Goal: Communication & Community: Answer question/provide support

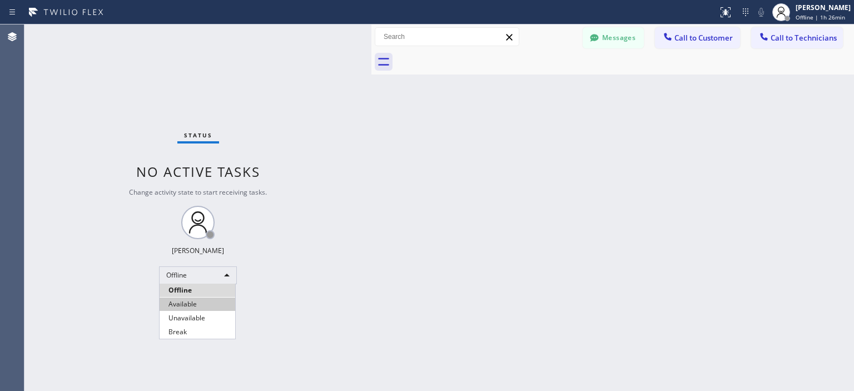
scroll to position [1492, 0]
click at [187, 304] on li "Available" at bounding box center [198, 304] width 76 height 13
click at [616, 38] on button "Messages" at bounding box center [613, 37] width 61 height 21
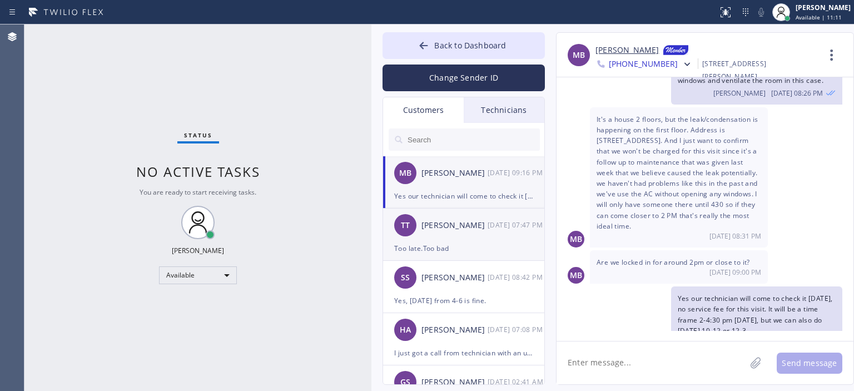
click at [467, 238] on div "TT [PERSON_NAME] [DATE] 07:47 PM" at bounding box center [464, 225] width 162 height 33
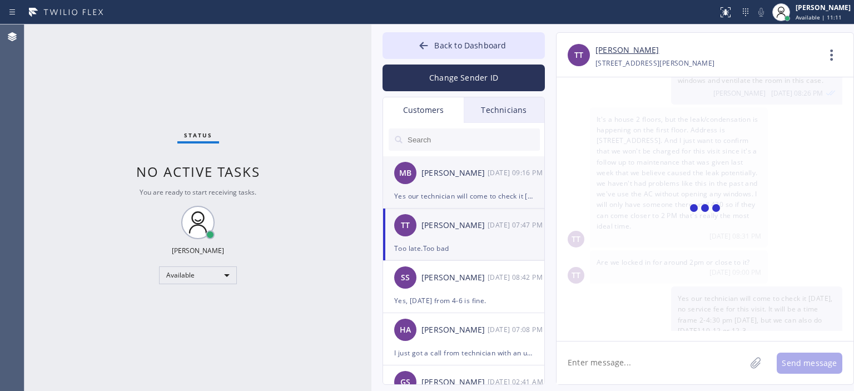
scroll to position [0, 0]
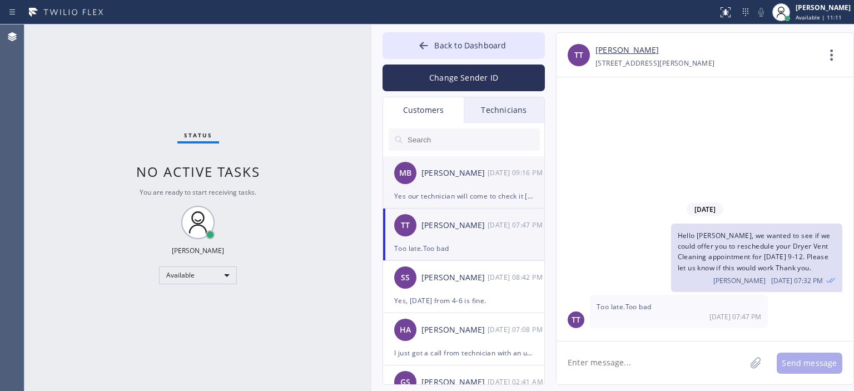
click at [470, 192] on div "Yes our technician will come to check it [DATE], no service fee for this visit.…" at bounding box center [463, 196] width 139 height 13
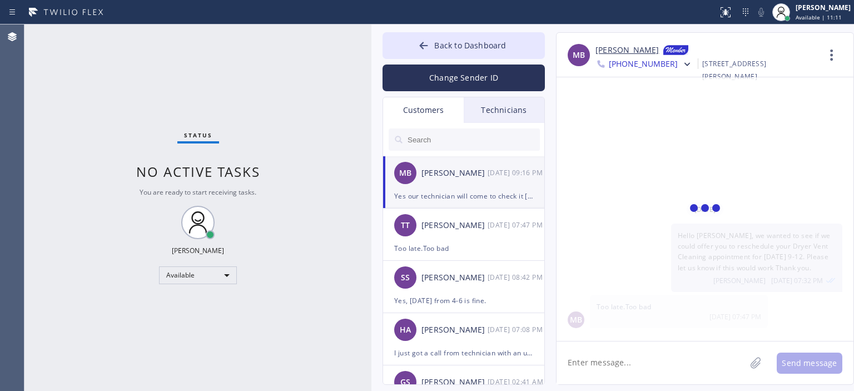
scroll to position [1652, 0]
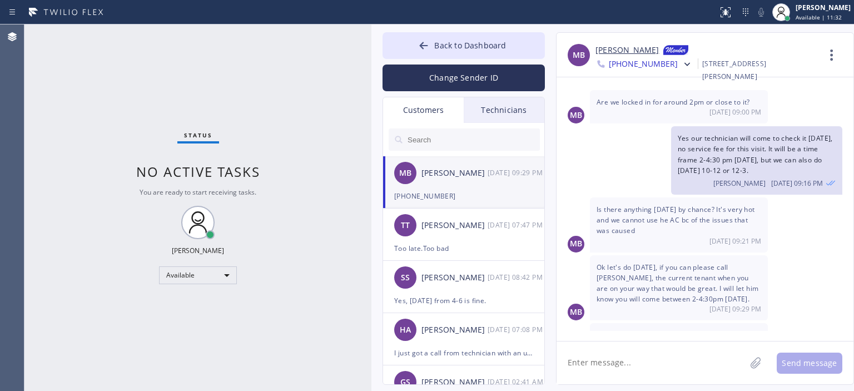
click at [625, 364] on textarea at bounding box center [651, 362] width 189 height 43
type textarea "H"
type textarea "O"
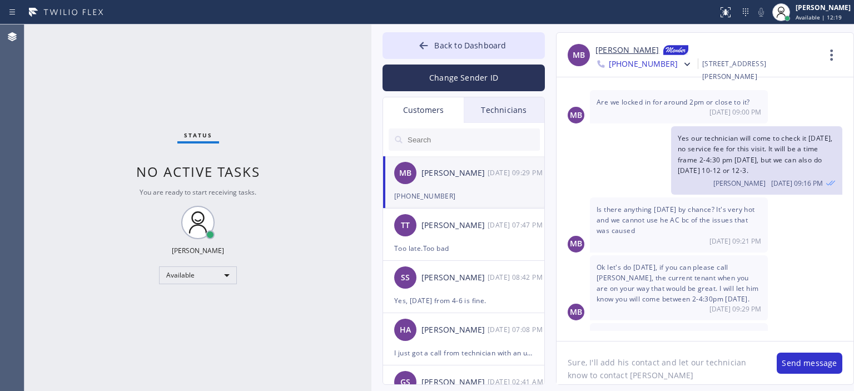
click at [627, 366] on textarea "Sure, I'll add his contact and let our technician know to contact [PERSON_NAME]" at bounding box center [661, 362] width 209 height 43
click at [658, 363] on textarea "Sure, I'll add this contact and let our technician know to contact [PERSON_NAME]" at bounding box center [661, 362] width 209 height 43
type textarea "Sure, I'll add this contact number and let our technician know to contact [PERS…"
click at [794, 360] on button "Send message" at bounding box center [810, 363] width 66 height 21
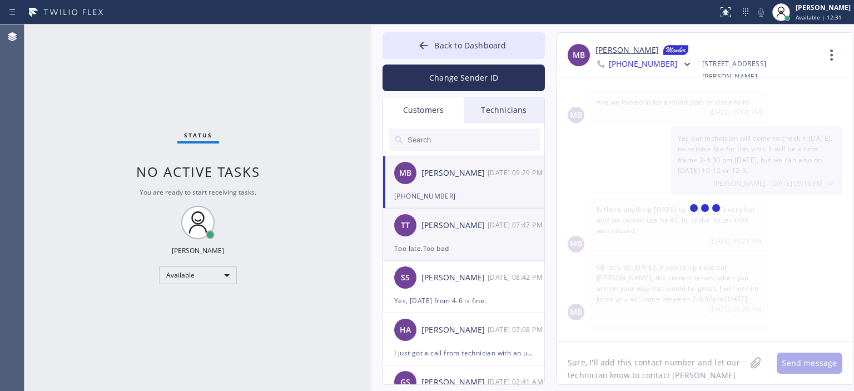
click at [493, 231] on div "[DATE] 07:47 PM" at bounding box center [517, 225] width 58 height 13
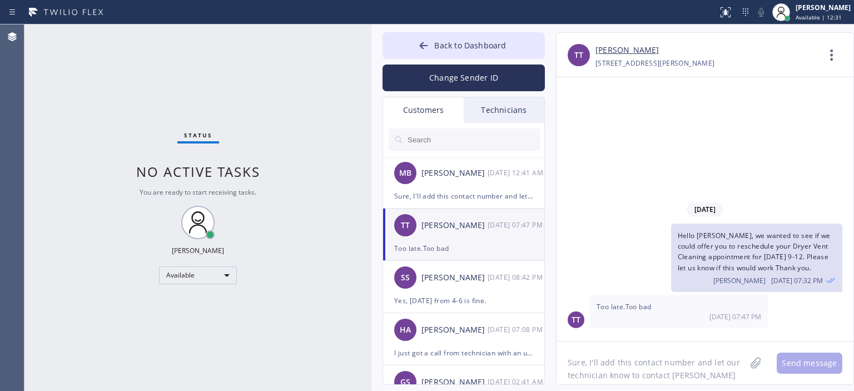
scroll to position [0, 0]
click at [489, 193] on div "Sure, I'll add this contact number and let our technician know to contact [PERS…" at bounding box center [463, 196] width 139 height 13
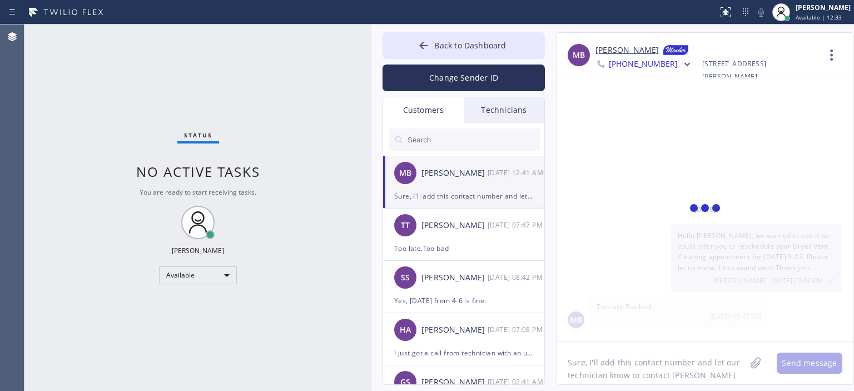
scroll to position [1726, 0]
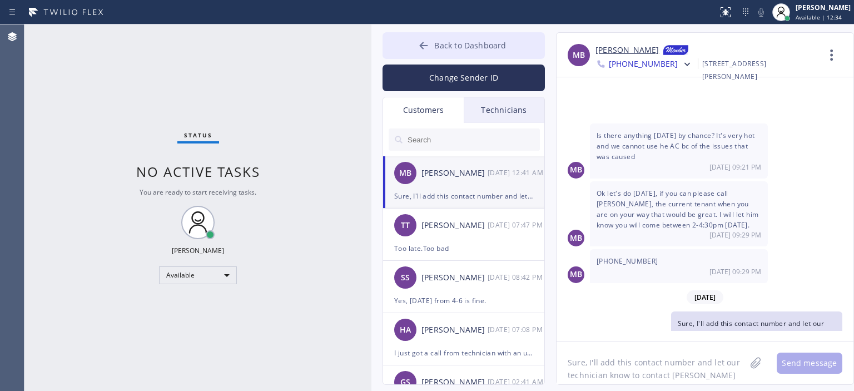
click at [418, 37] on button "Back to Dashboard" at bounding box center [464, 45] width 162 height 27
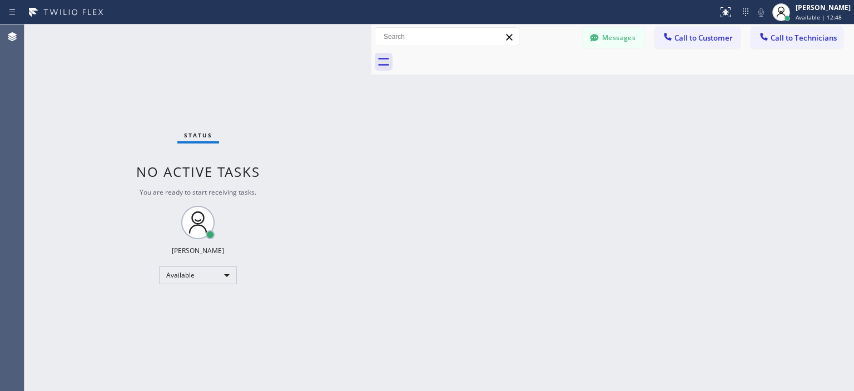
click at [37, 100] on div "Status No active tasks You are ready to start receiving tasks. [PERSON_NAME] Av…" at bounding box center [197, 207] width 347 height 366
click at [70, 91] on div "Status No active tasks You are ready to start receiving tasks. [PERSON_NAME] Av…" at bounding box center [197, 207] width 347 height 366
click at [629, 28] on button "Messages" at bounding box center [613, 37] width 61 height 21
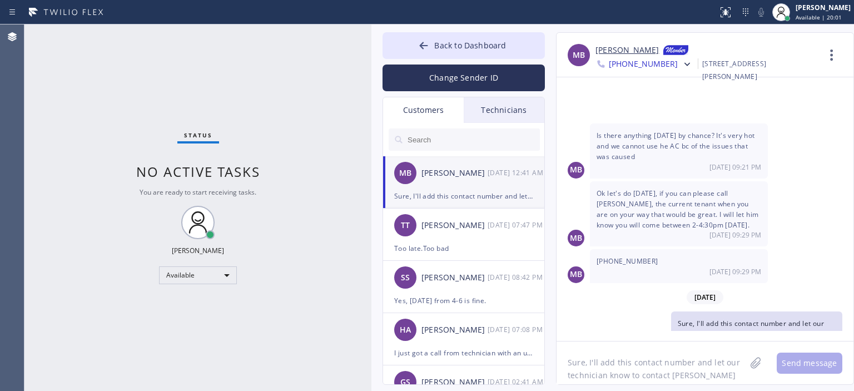
click at [480, 77] on button "Change Sender ID" at bounding box center [464, 78] width 162 height 27
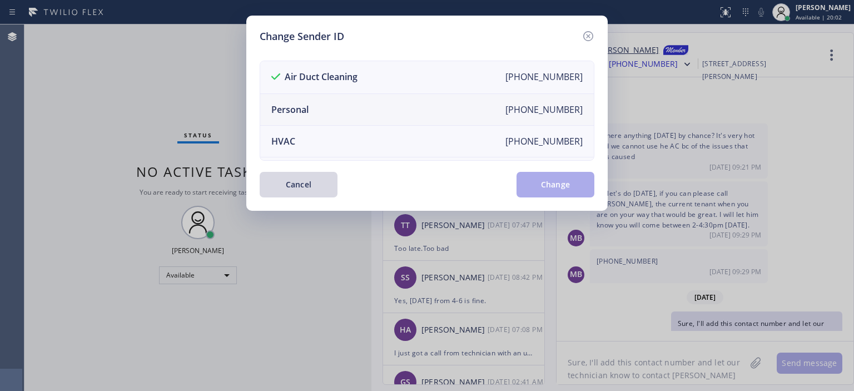
click at [380, 116] on li "Personal [PHONE_NUMBER]" at bounding box center [427, 110] width 334 height 32
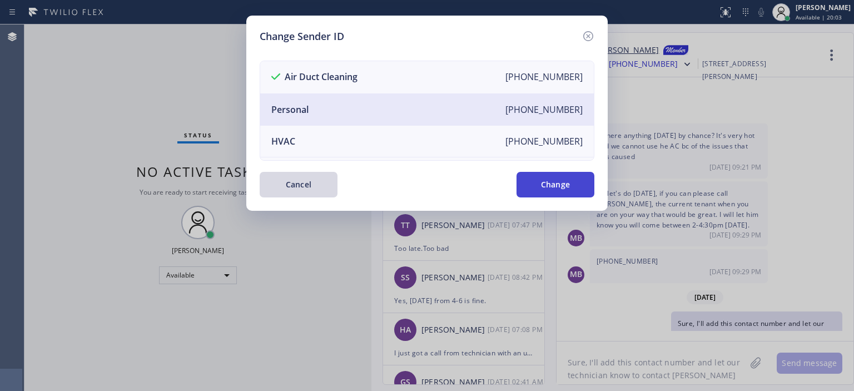
click at [553, 188] on button "Change" at bounding box center [556, 185] width 78 height 26
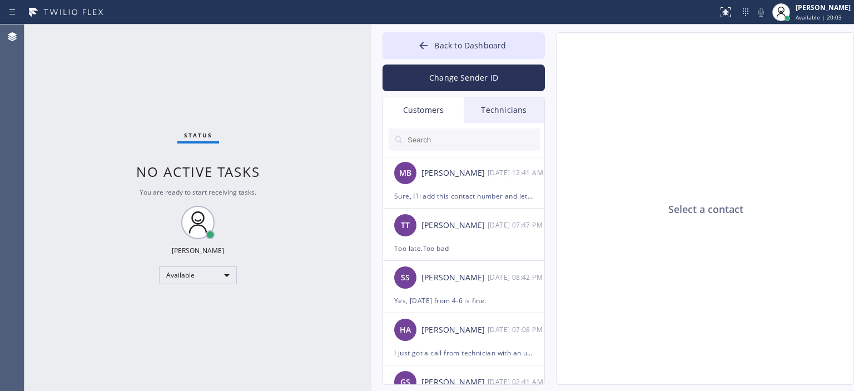
click at [509, 106] on div "Technicians" at bounding box center [504, 110] width 81 height 26
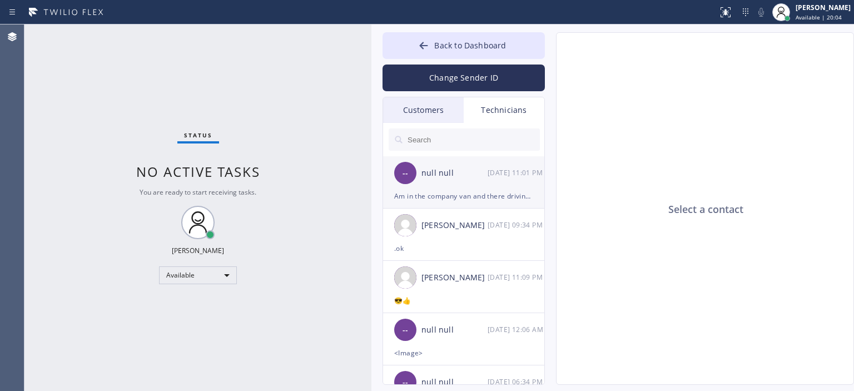
click at [492, 179] on div "[DATE] 11:01 PM" at bounding box center [517, 172] width 58 height 13
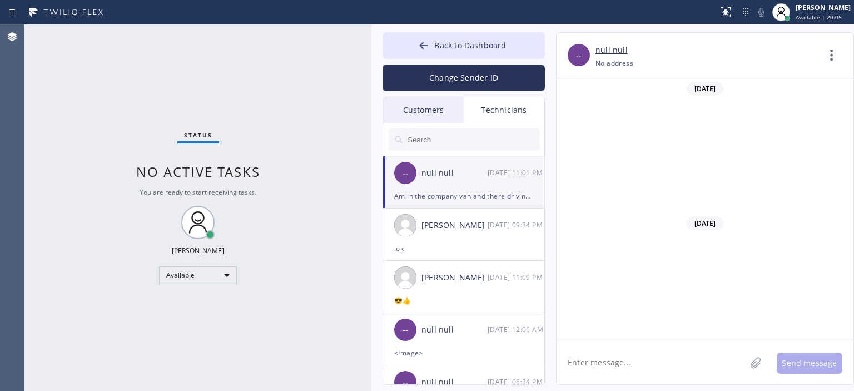
scroll to position [5168, 0]
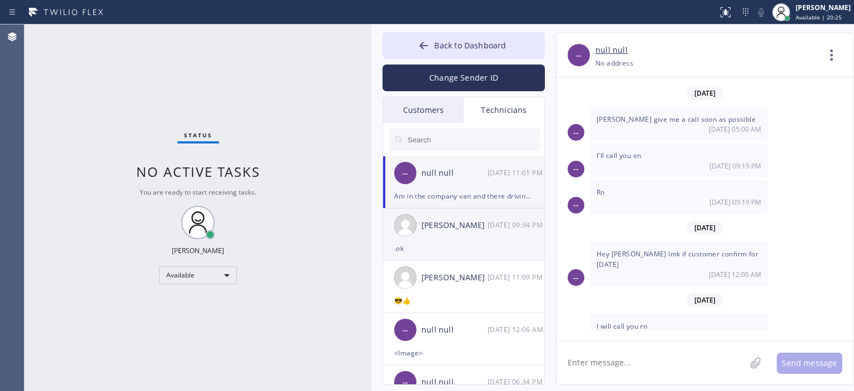
click at [459, 229] on div "[PERSON_NAME]" at bounding box center [455, 225] width 66 height 13
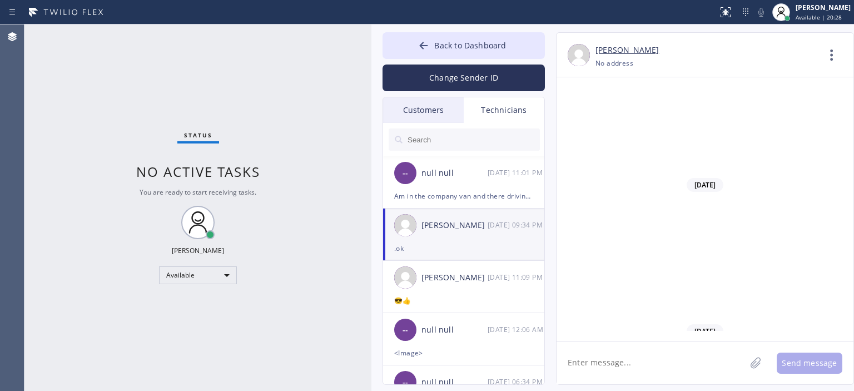
scroll to position [51998, 0]
click at [828, 57] on icon at bounding box center [832, 55] width 27 height 27
click at [761, 113] on li "Call to Technician" at bounding box center [764, 114] width 161 height 29
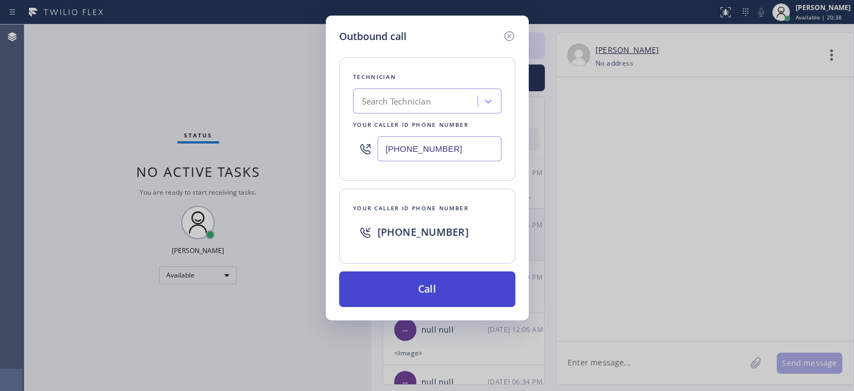
click at [472, 289] on button "Call" at bounding box center [427, 289] width 176 height 36
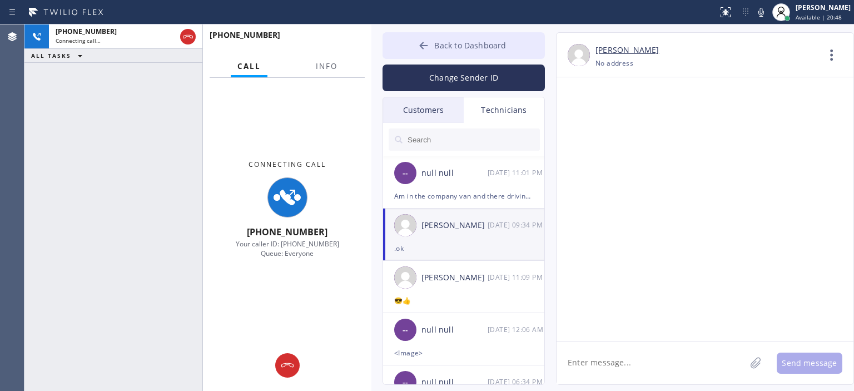
click at [419, 49] on icon at bounding box center [423, 45] width 11 height 11
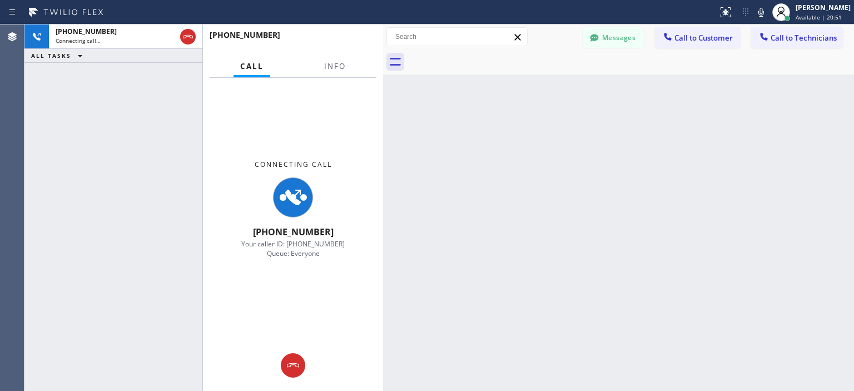
drag, startPoint x: 372, startPoint y: 42, endPoint x: 377, endPoint y: 57, distance: 16.4
click at [383, 46] on div at bounding box center [383, 207] width 0 height 366
click at [840, 183] on div "Back to Dashboard Change Sender ID Customers Technicians AA [PERSON_NAME] [DATE…" at bounding box center [617, 207] width 474 height 366
click at [293, 363] on icon at bounding box center [291, 365] width 12 height 4
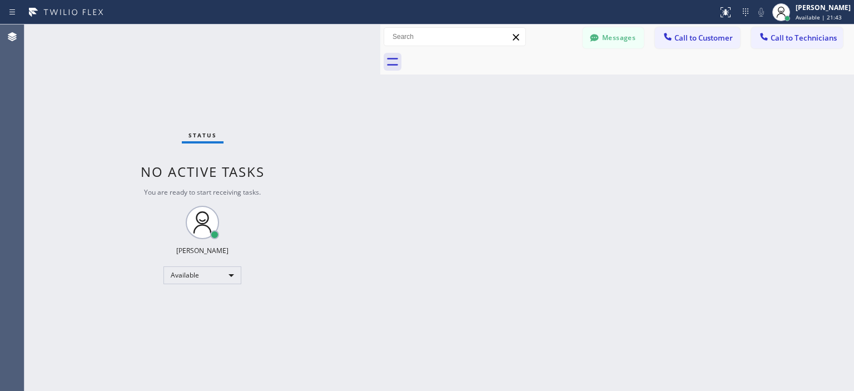
click at [823, 188] on div "Back to Dashboard Change Sender ID Customers Technicians AA [PERSON_NAME] [DATE…" at bounding box center [617, 207] width 474 height 366
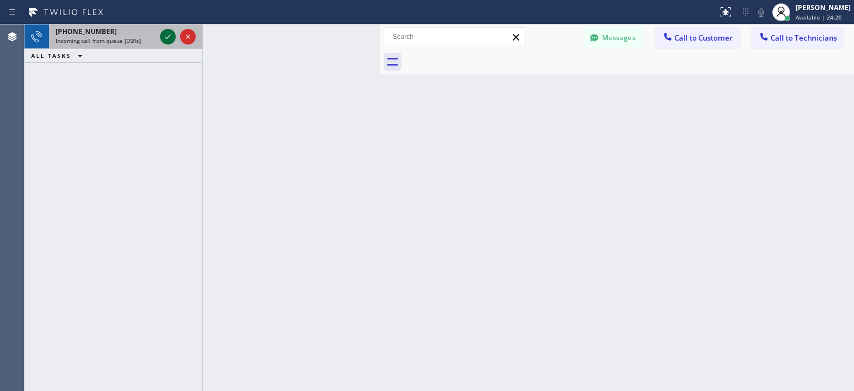
click at [164, 39] on icon at bounding box center [167, 36] width 13 height 13
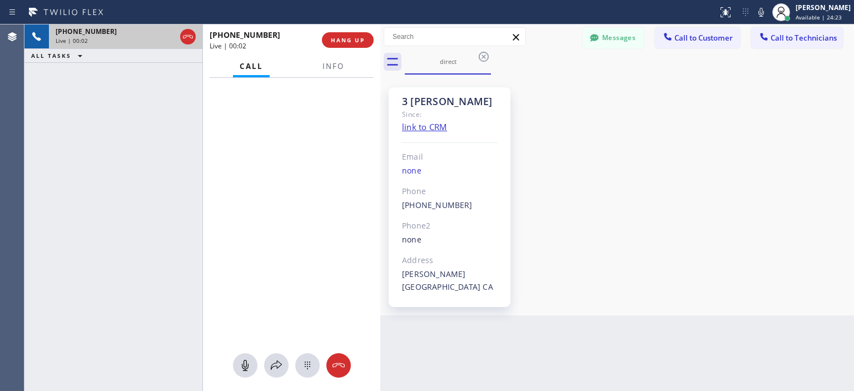
scroll to position [5179, 0]
click at [49, 162] on div "[PHONE_NUMBER] Live | 00:20 ALL TASKS ALL TASKS ACTIVE TASKS TASKS IN WRAP UP" at bounding box center [113, 207] width 178 height 366
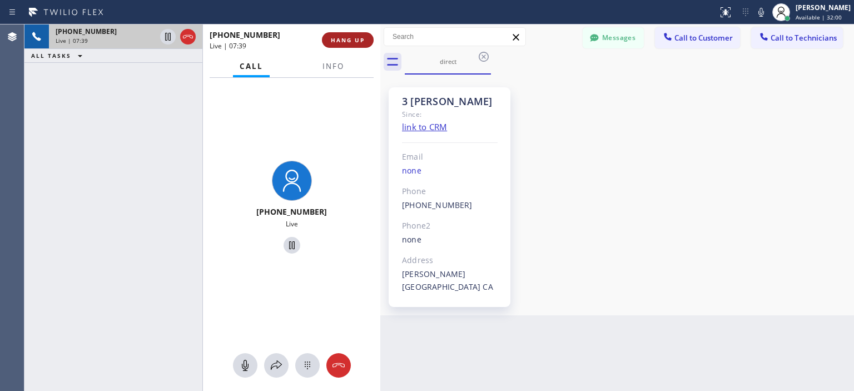
click at [350, 43] on span "HANG UP" at bounding box center [348, 40] width 34 height 8
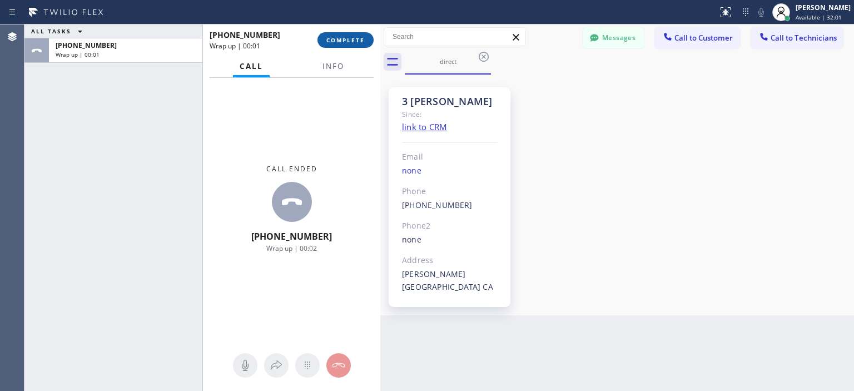
click at [362, 42] on span "COMPLETE" at bounding box center [345, 40] width 38 height 8
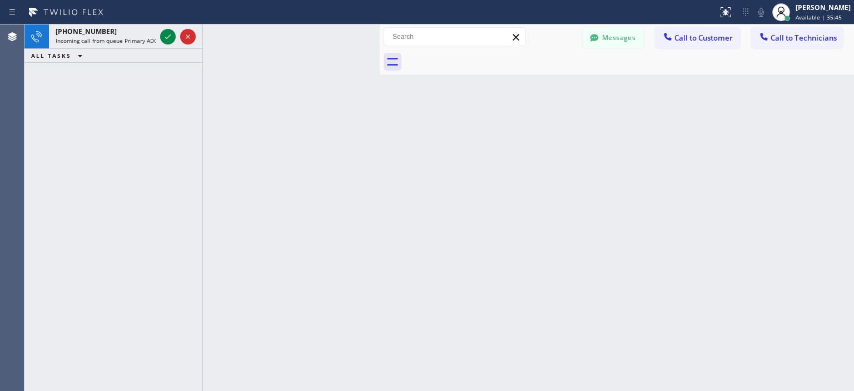
click at [57, 125] on div "[PHONE_NUMBER] Incoming call from queue Primary ADC ALL TASKS ALL TASKS ACTIVE …" at bounding box center [113, 207] width 178 height 366
click at [802, 13] on div "[PERSON_NAME] Available | 35:49" at bounding box center [824, 11] width 61 height 19
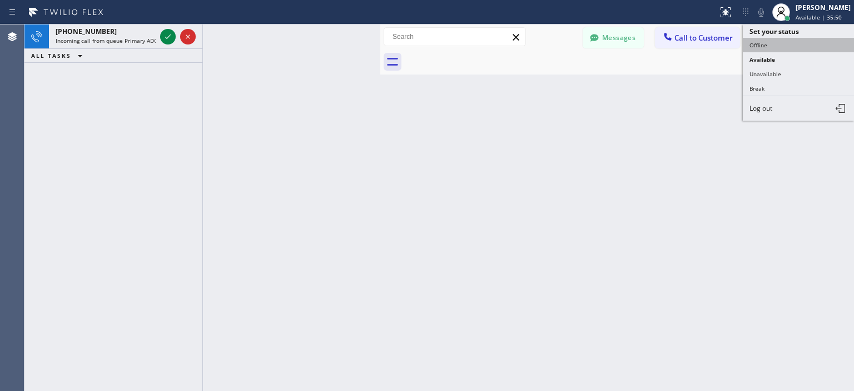
click at [781, 42] on button "Offline" at bounding box center [798, 45] width 111 height 14
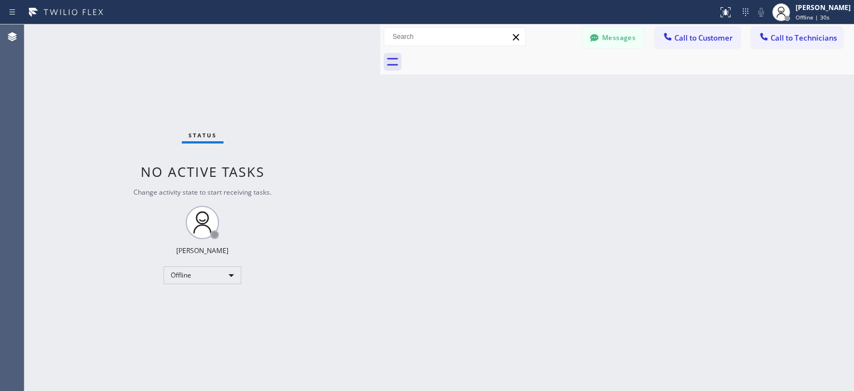
click at [60, 83] on div "Status No active tasks Change activity state to start receiving tasks. [PERSON_…" at bounding box center [202, 207] width 356 height 366
